Goal: Find specific page/section: Find specific page/section

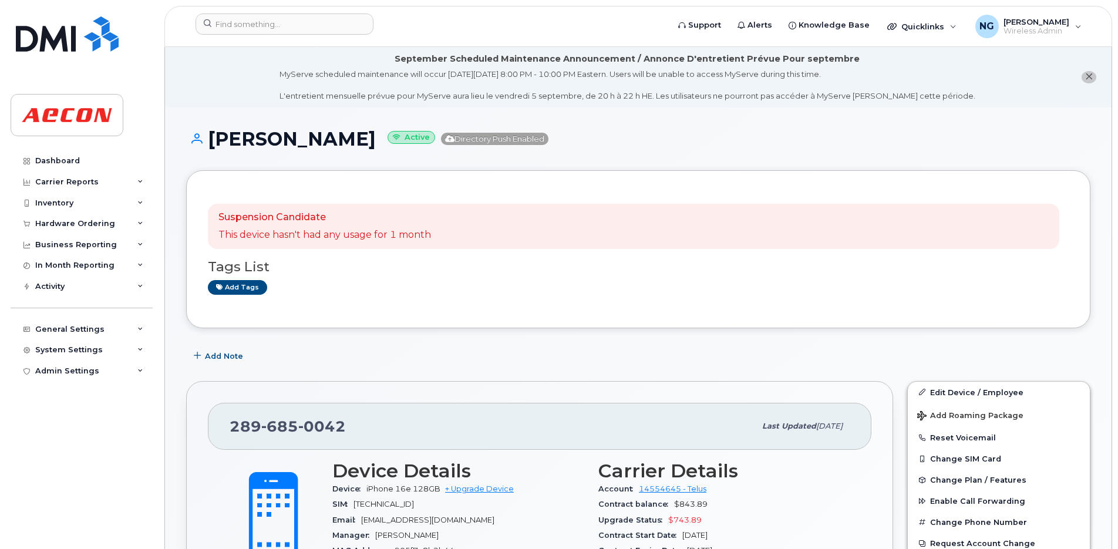
scroll to position [1154, 0]
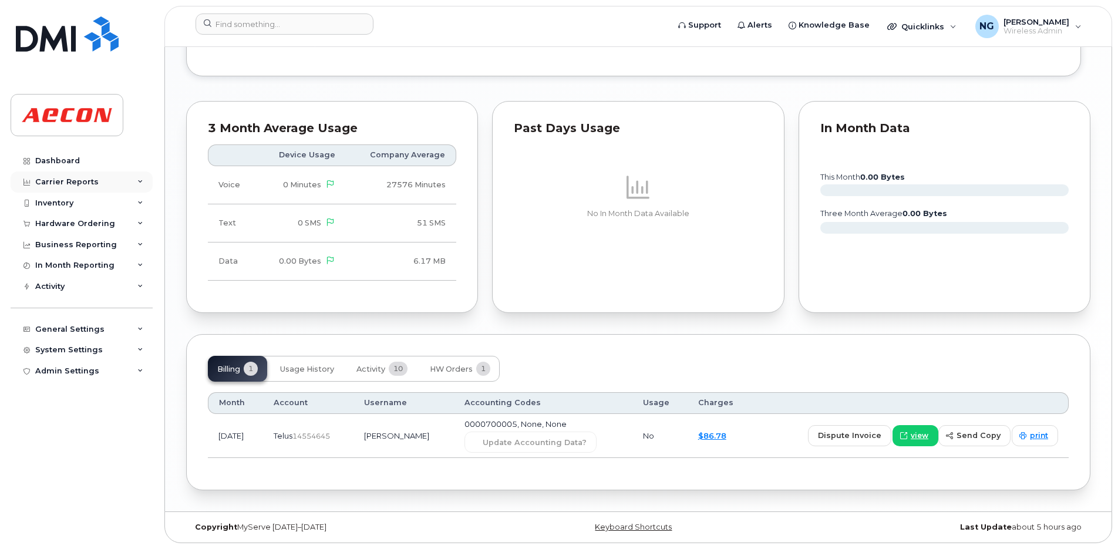
click at [95, 178] on div "Carrier Reports" at bounding box center [82, 181] width 142 height 21
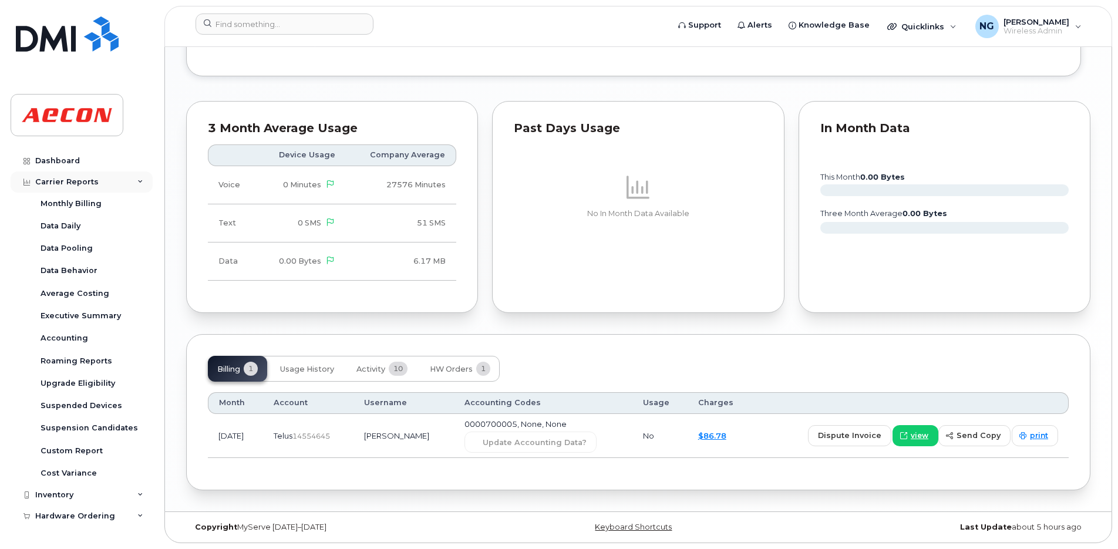
click at [86, 174] on div "Carrier Reports" at bounding box center [82, 181] width 142 height 21
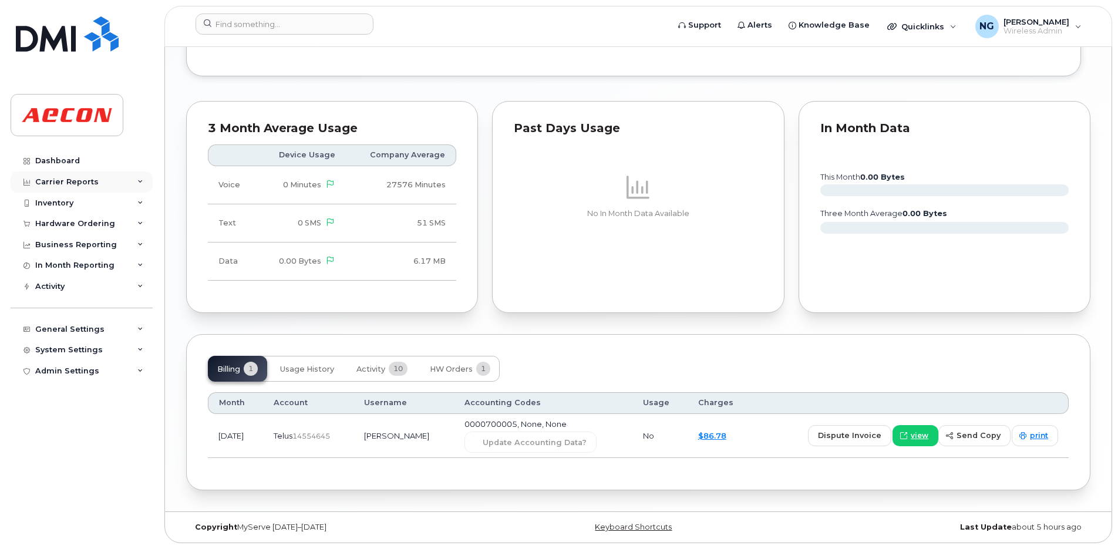
click at [62, 184] on div "Carrier Reports" at bounding box center [66, 181] width 63 height 9
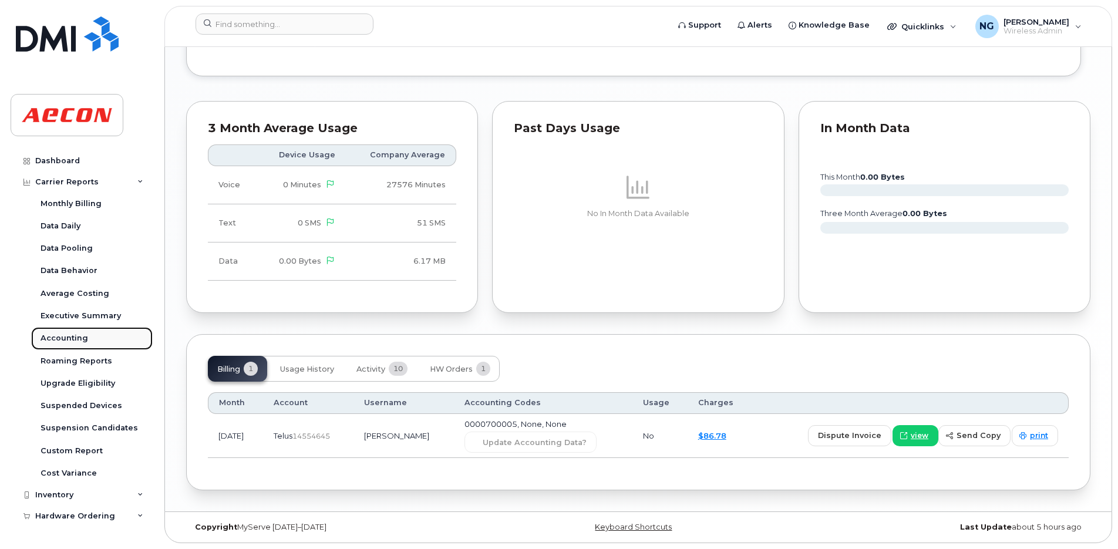
click at [51, 336] on div "Accounting" at bounding box center [65, 338] width 48 height 11
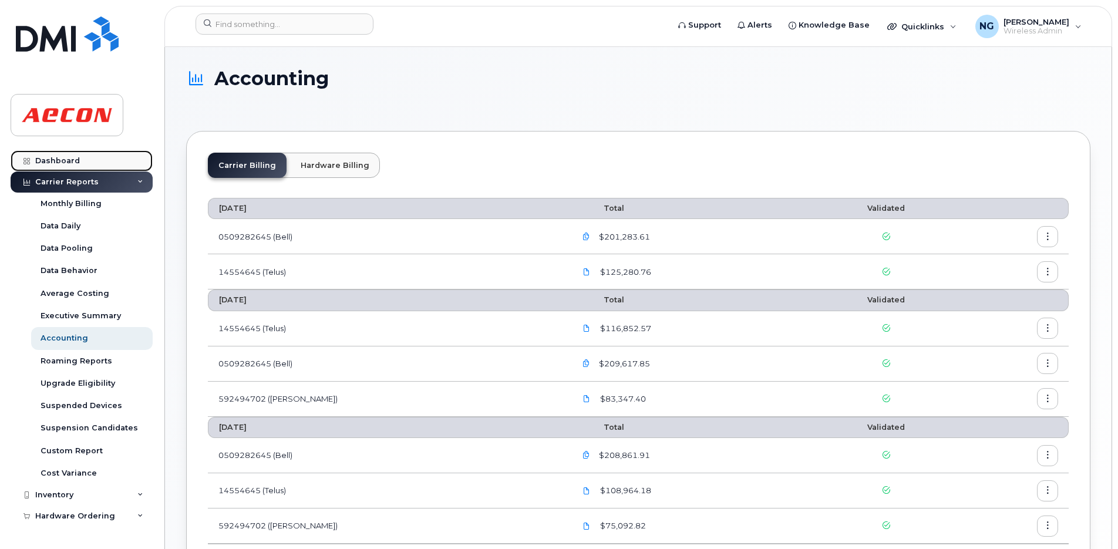
click at [77, 160] on div "Dashboard" at bounding box center [57, 160] width 45 height 9
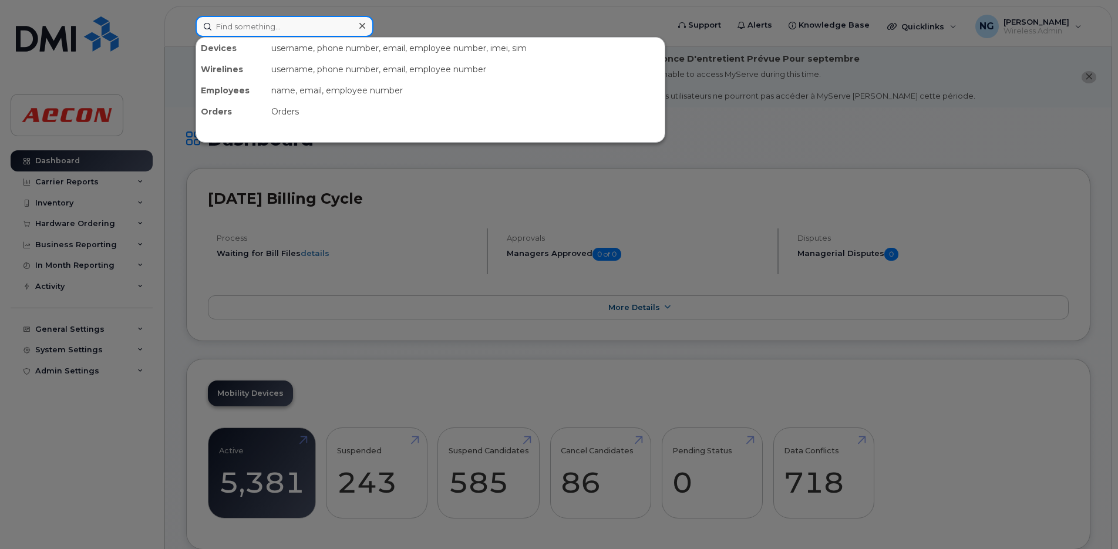
click at [258, 28] on input at bounding box center [285, 26] width 178 height 21
paste input "416 561 8733"
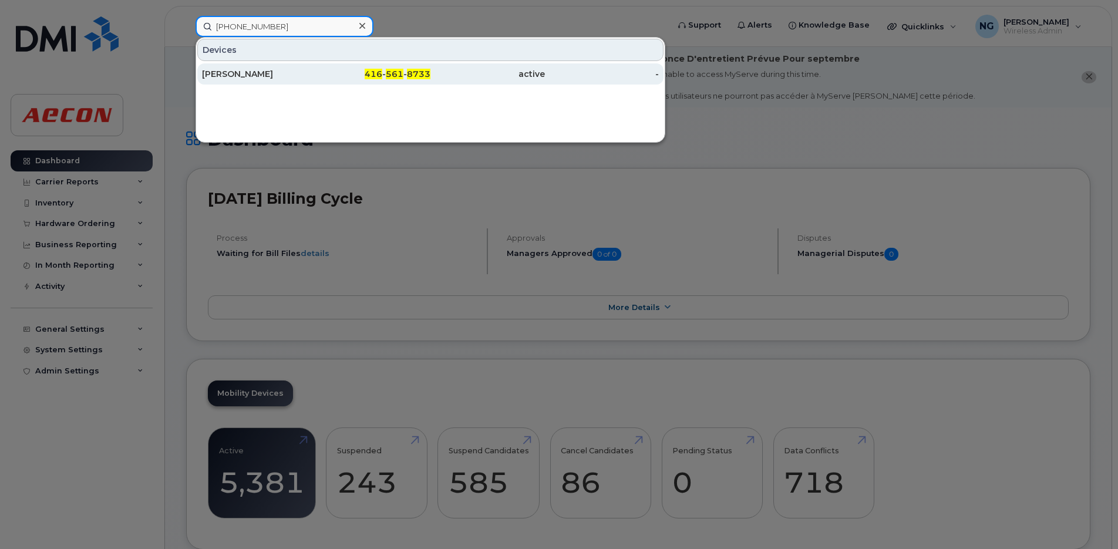
type input "416 561 8733"
click at [390, 72] on span "561" at bounding box center [395, 74] width 18 height 11
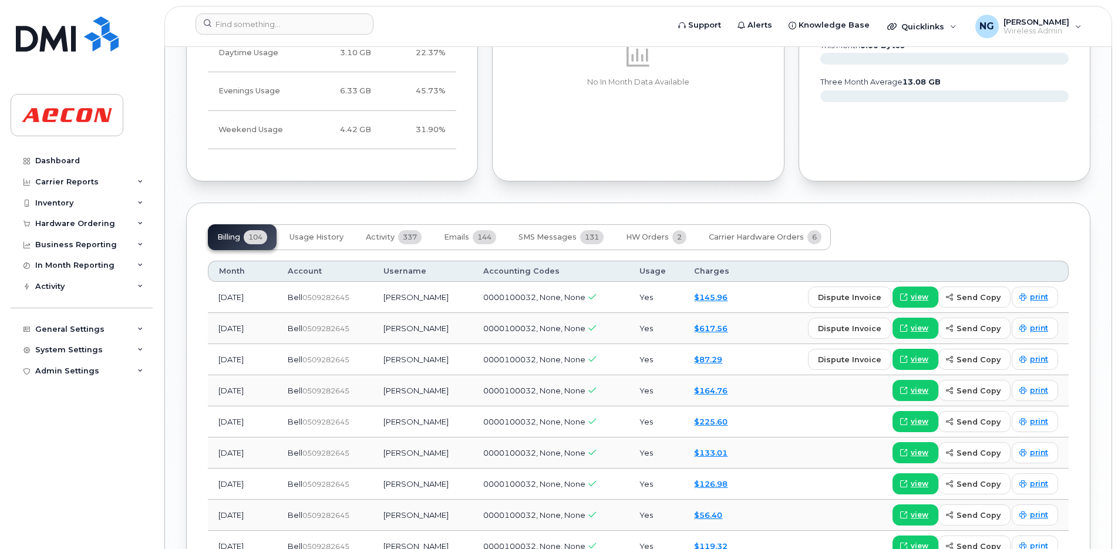
scroll to position [1321, 0]
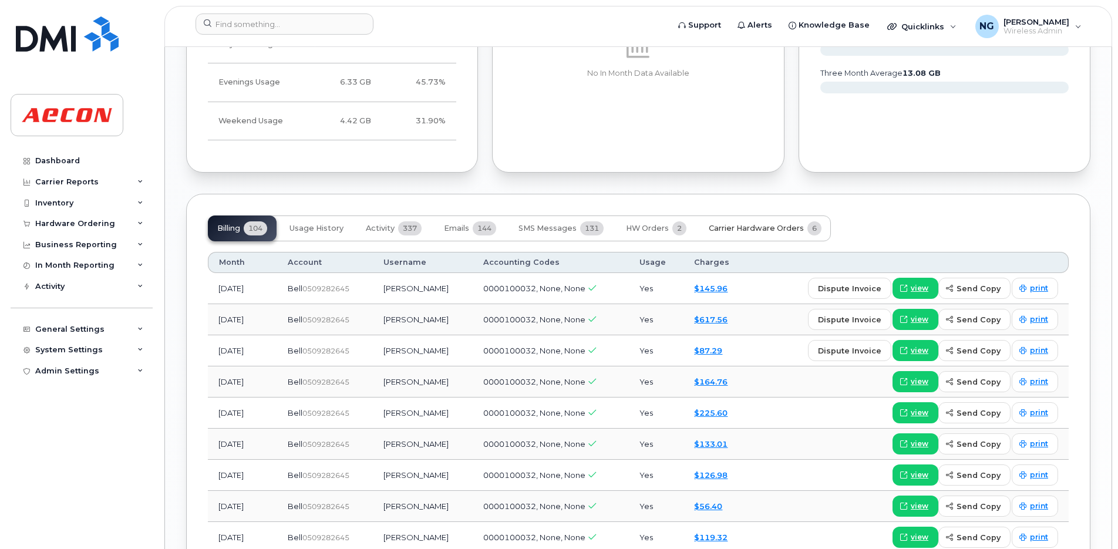
click at [746, 231] on span "Carrier Hardware Orders" at bounding box center [756, 228] width 95 height 9
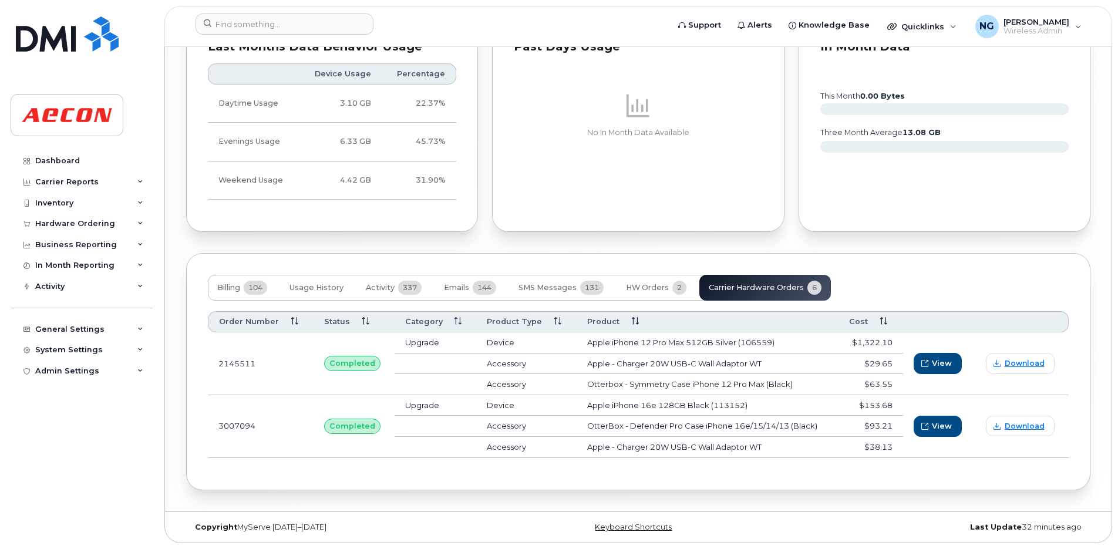
scroll to position [1262, 0]
click at [940, 423] on span "View" at bounding box center [941, 425] width 20 height 11
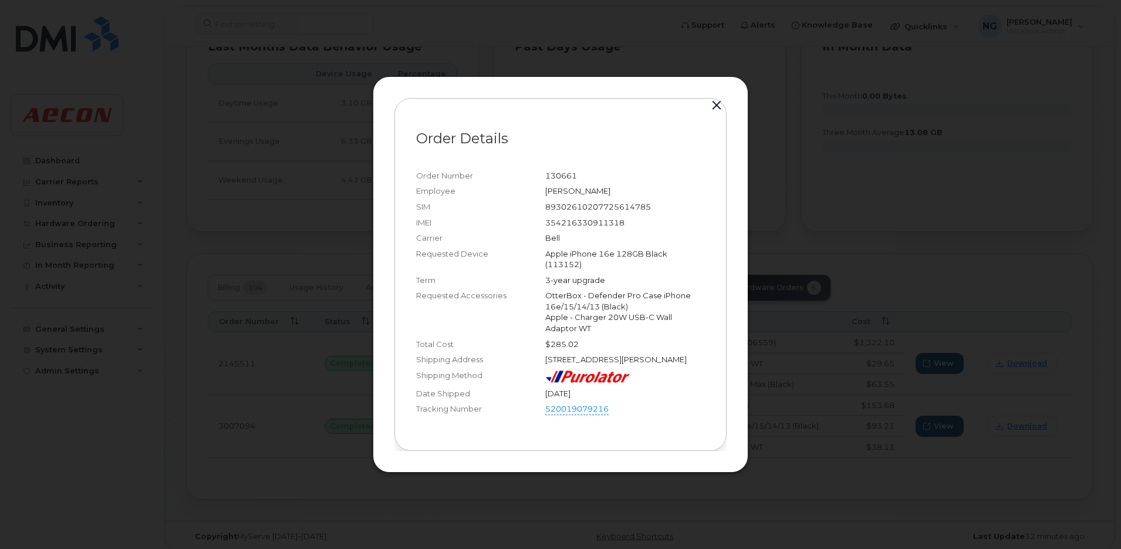
click at [719, 97] on button "button" at bounding box center [717, 105] width 18 height 16
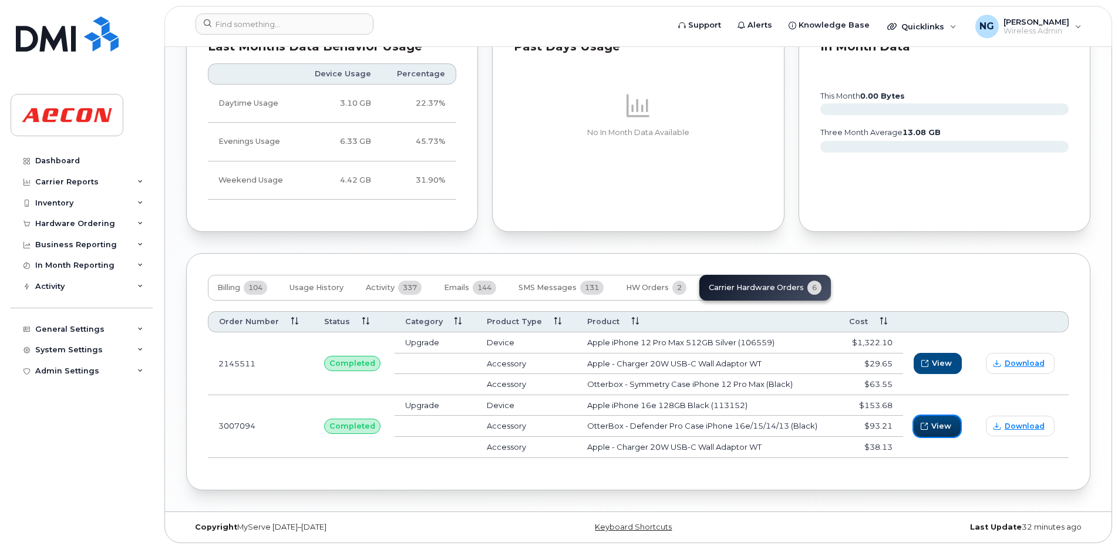
click at [945, 426] on span "View" at bounding box center [941, 425] width 20 height 11
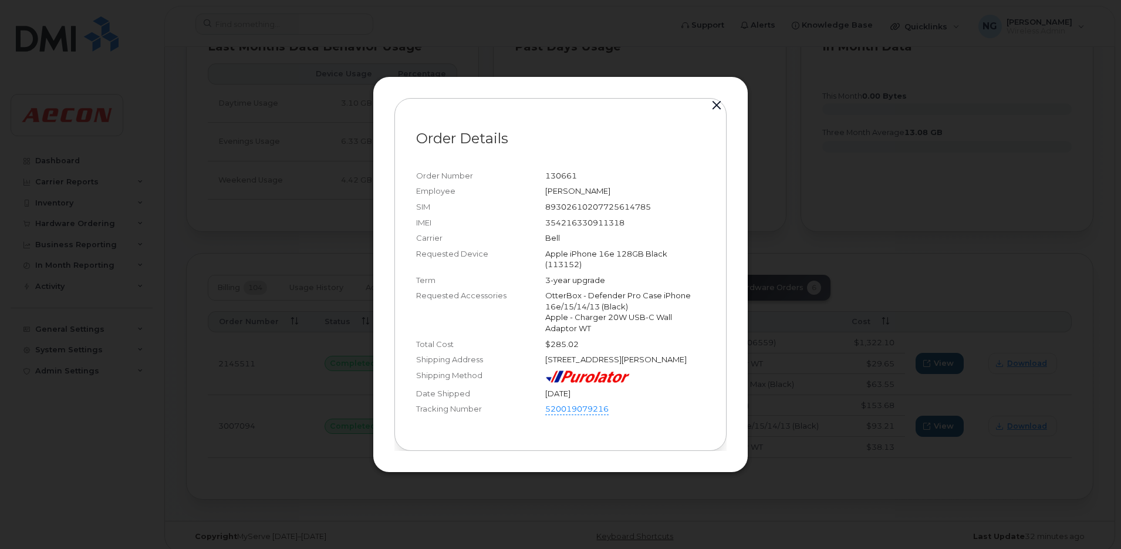
click at [719, 102] on button "button" at bounding box center [717, 105] width 18 height 16
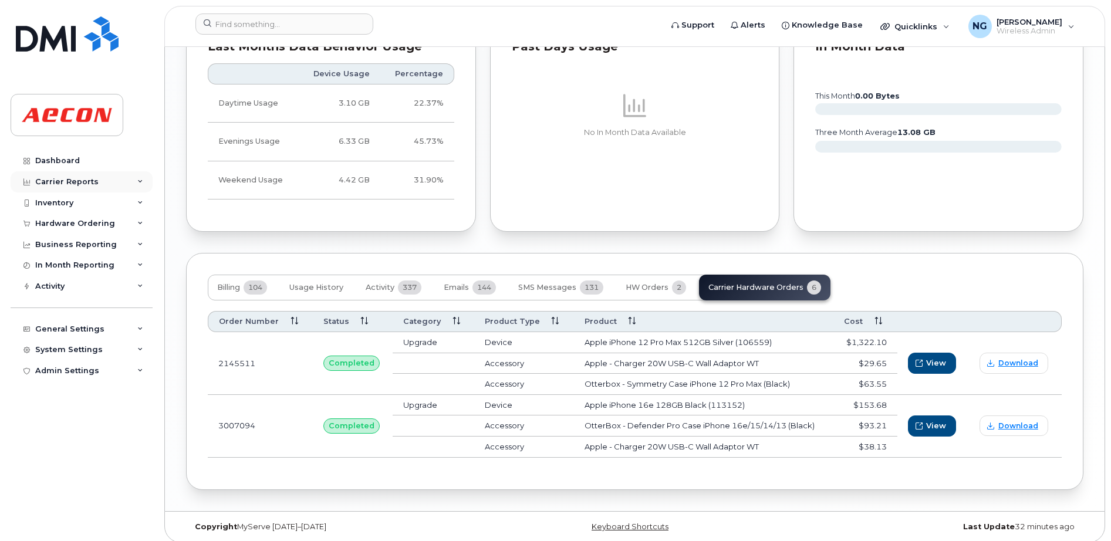
click at [61, 178] on div "Carrier Reports" at bounding box center [66, 181] width 63 height 9
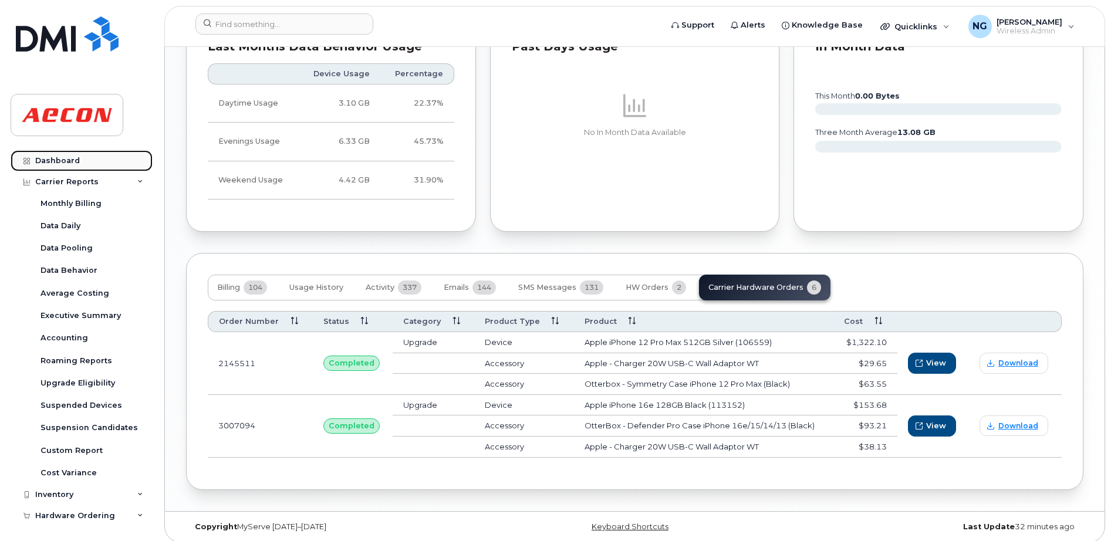
click at [70, 163] on div "Dashboard" at bounding box center [57, 160] width 45 height 9
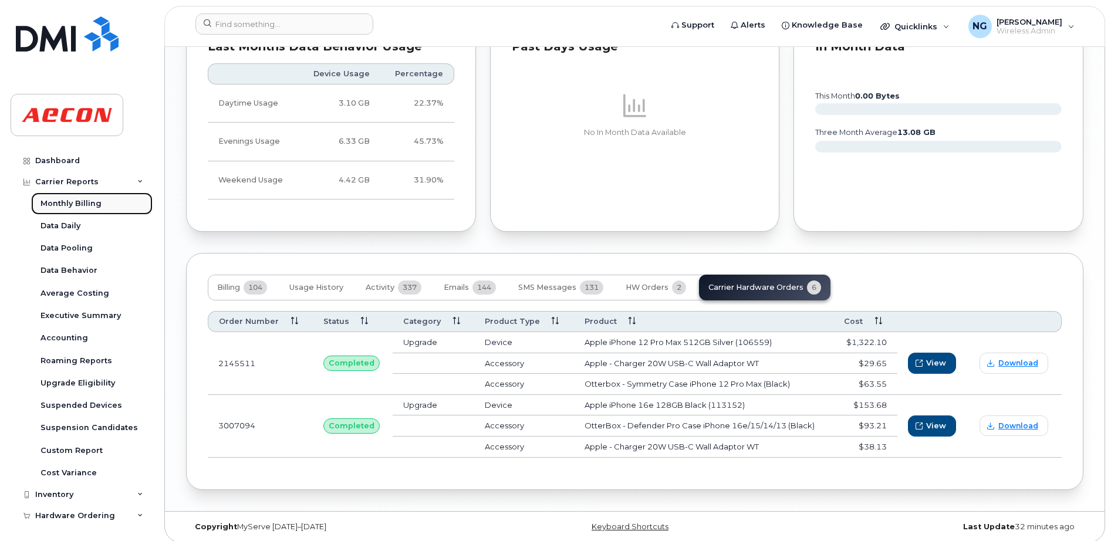
click at [70, 198] on div "Monthly Billing" at bounding box center [71, 203] width 61 height 11
